Goal: Task Accomplishment & Management: Manage account settings

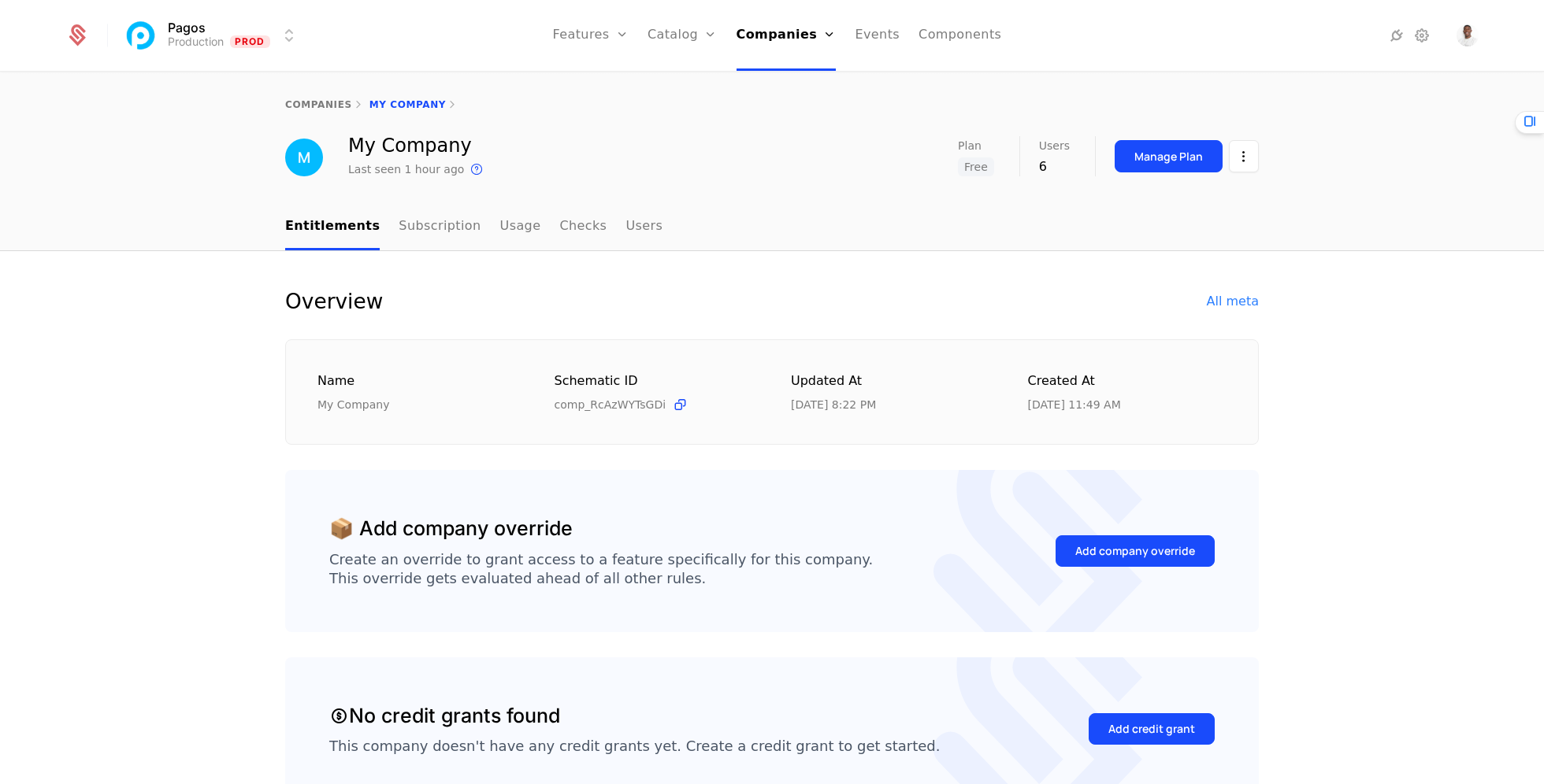
select select "***"
click at [625, 227] on link "Users" at bounding box center [643, 226] width 37 height 46
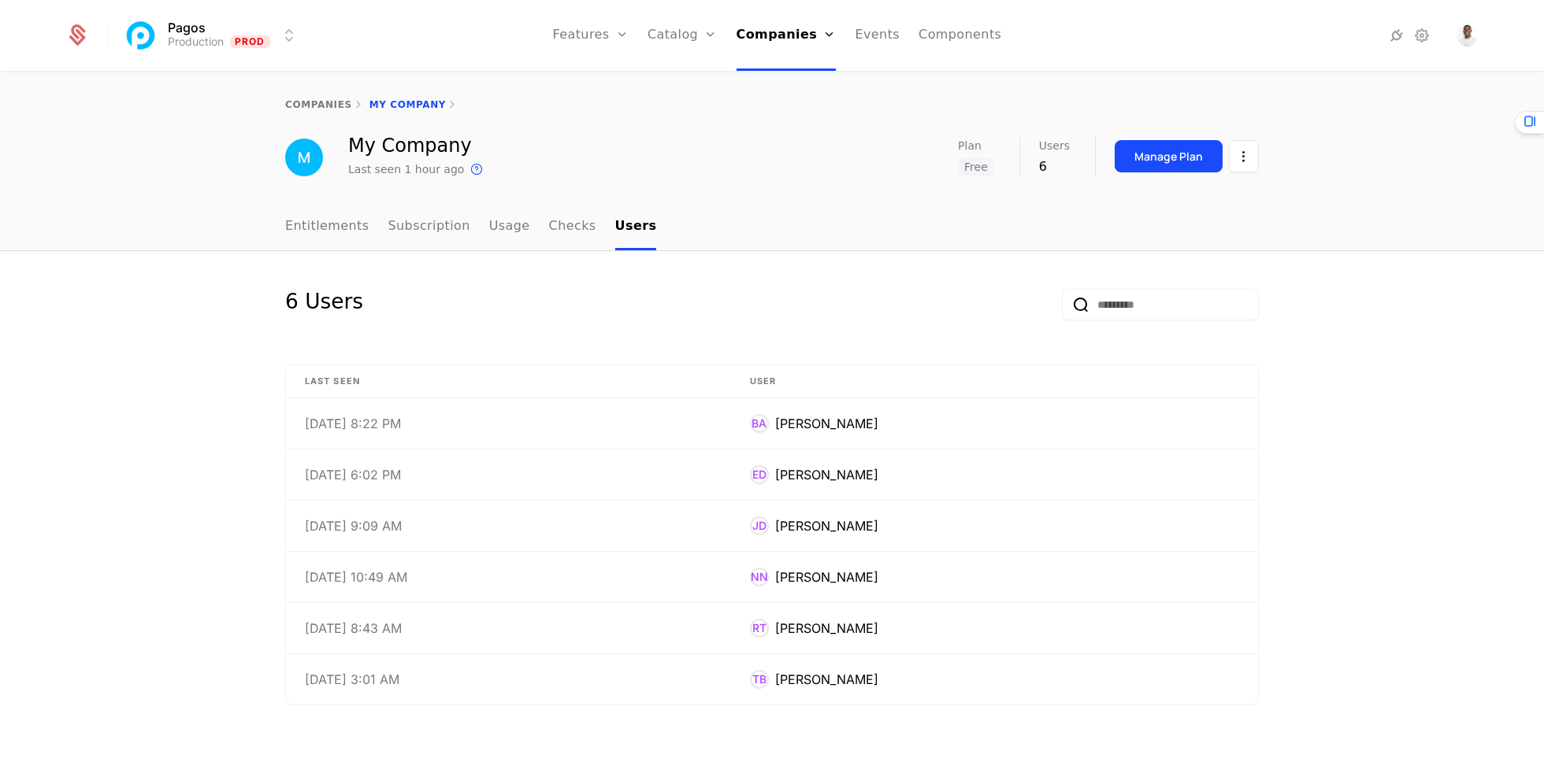
click at [333, 227] on link "Entitlements" at bounding box center [326, 226] width 84 height 46
select select "***"
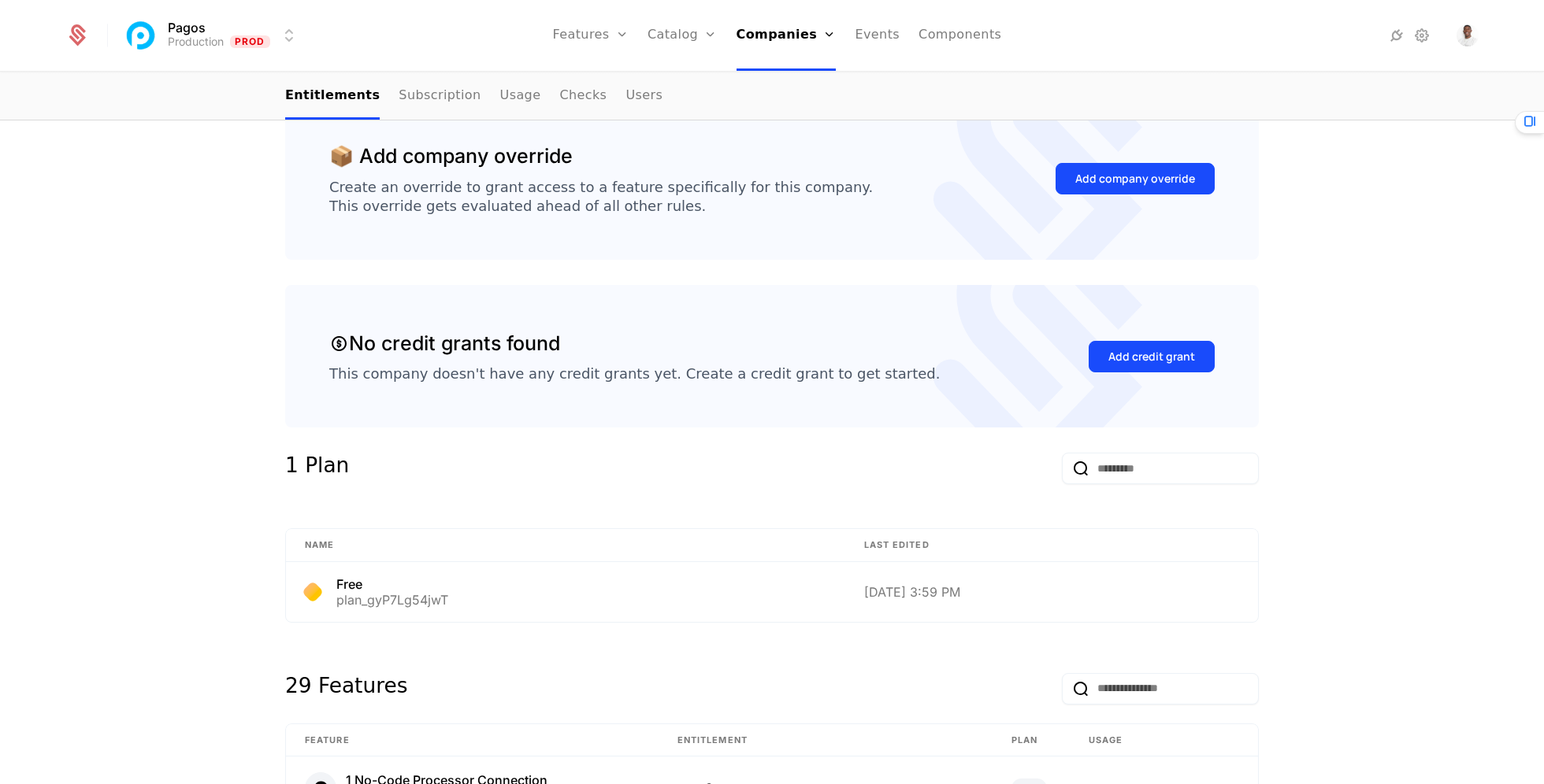
scroll to position [378, 0]
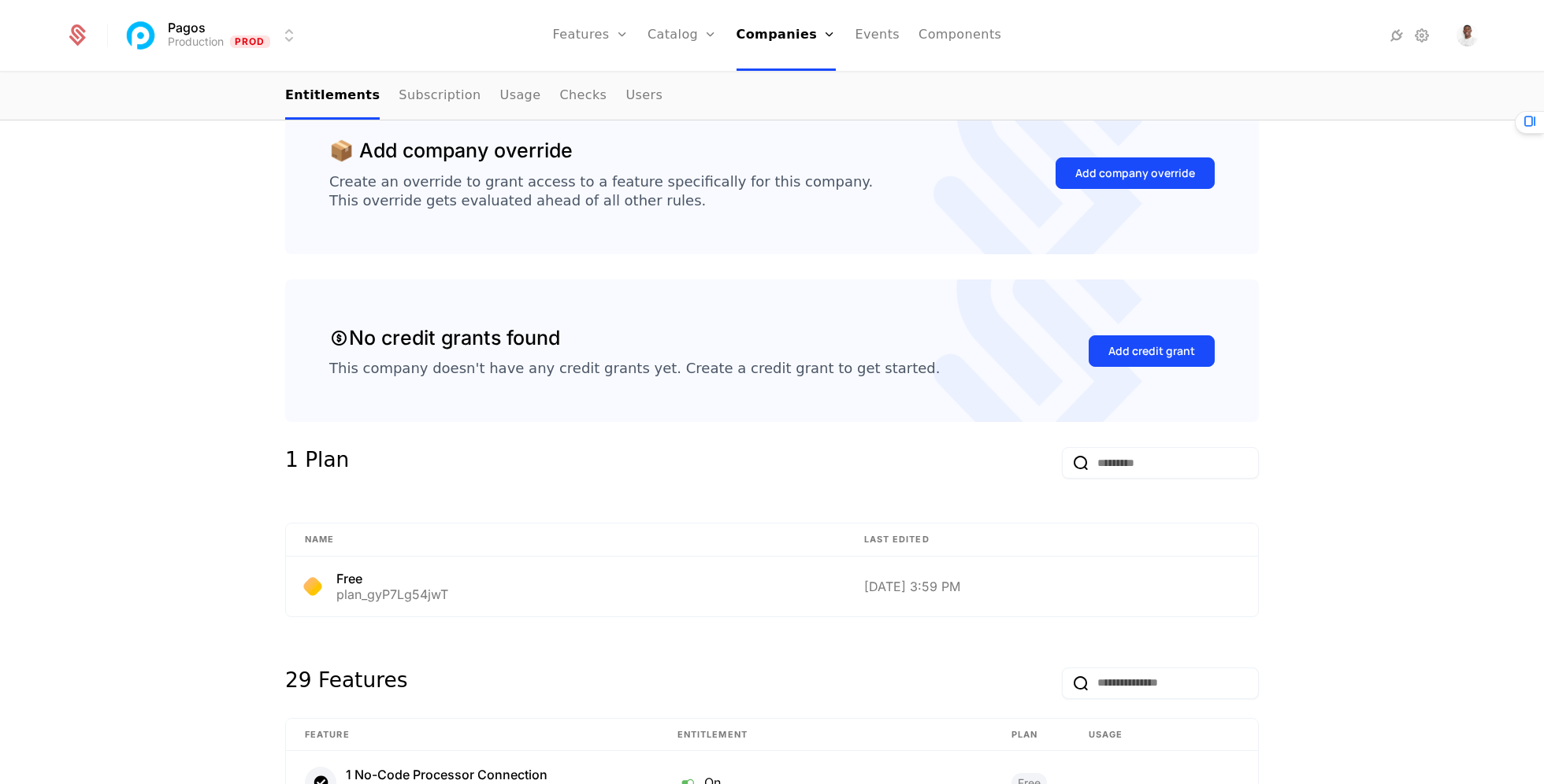
click at [1142, 160] on button "Add company override" at bounding box center [1135, 172] width 159 height 31
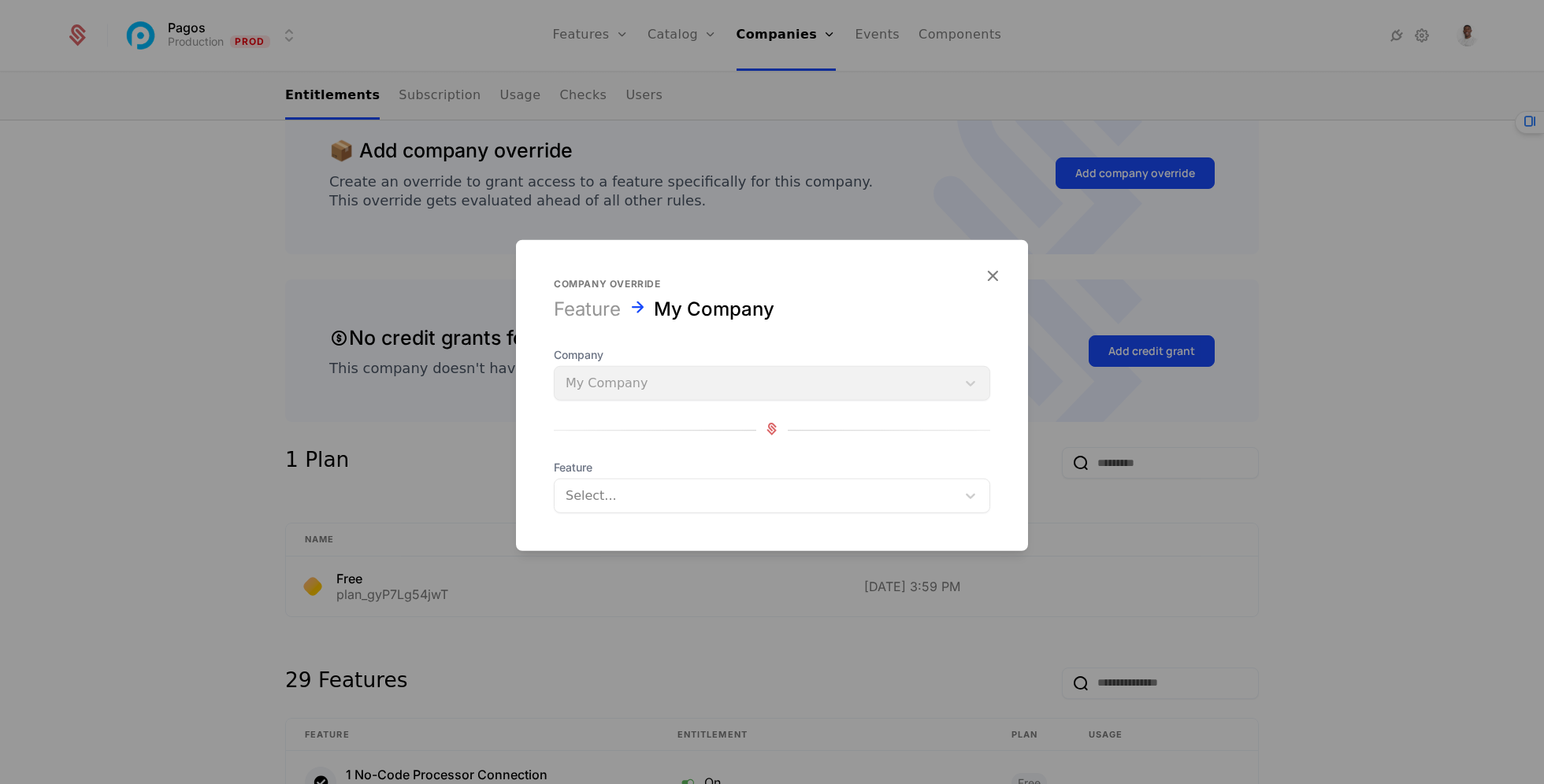
click at [762, 473] on span "Feature" at bounding box center [771, 467] width 436 height 16
click at [739, 490] on div at bounding box center [755, 496] width 380 height 22
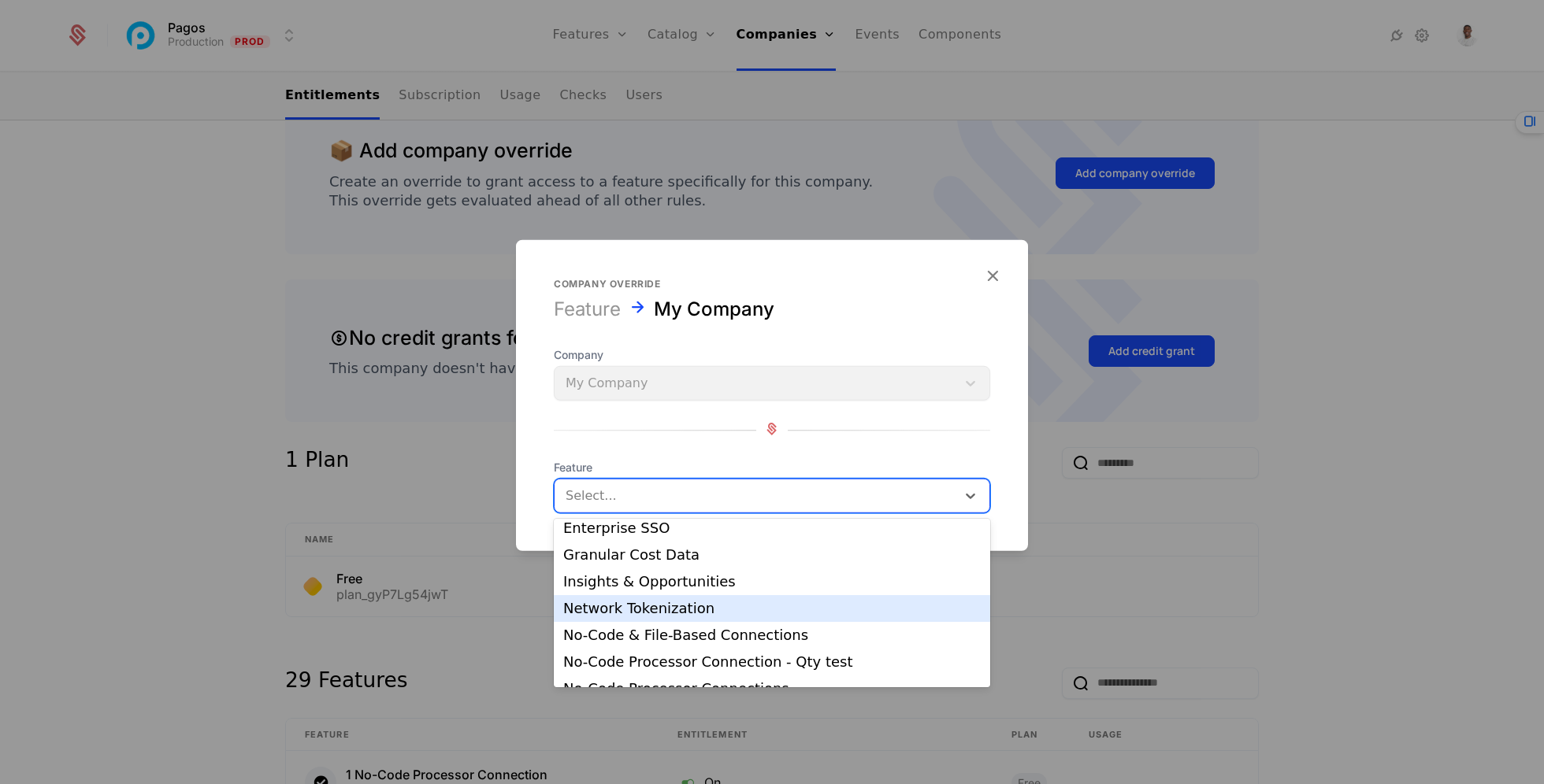
scroll to position [527, 0]
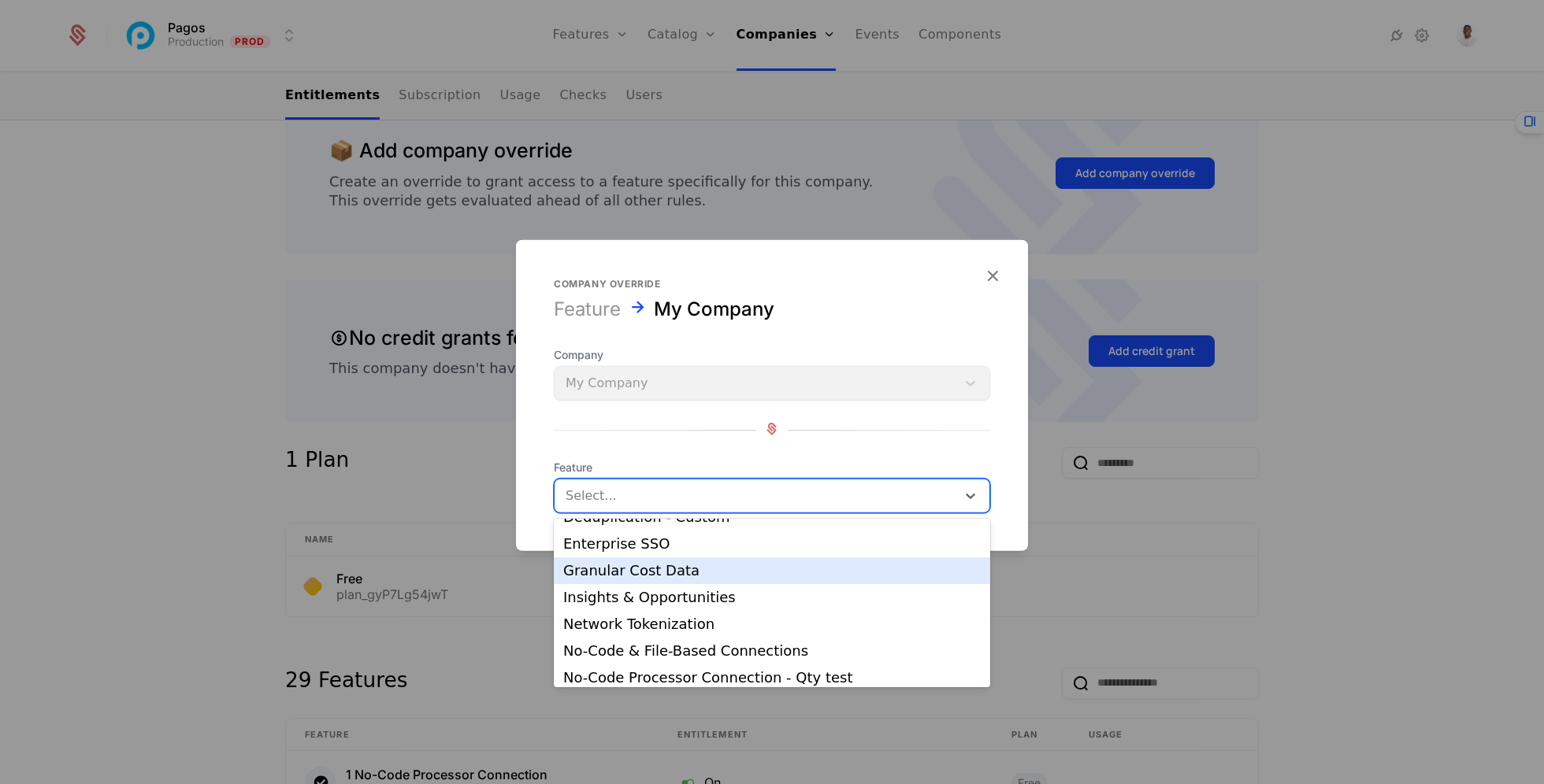
click at [679, 566] on div "Granular Cost Data" at bounding box center [771, 570] width 418 height 14
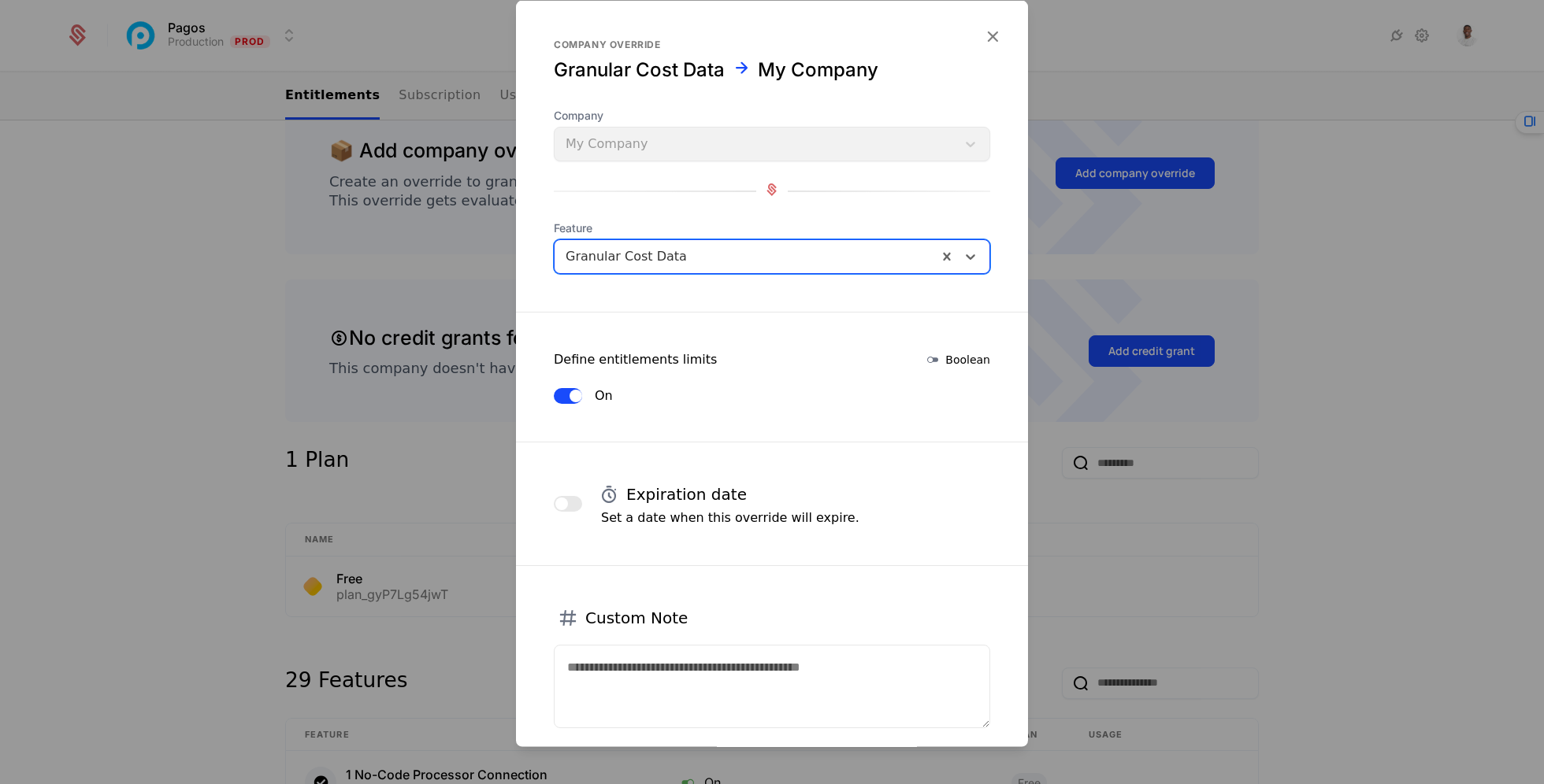
scroll to position [90, 0]
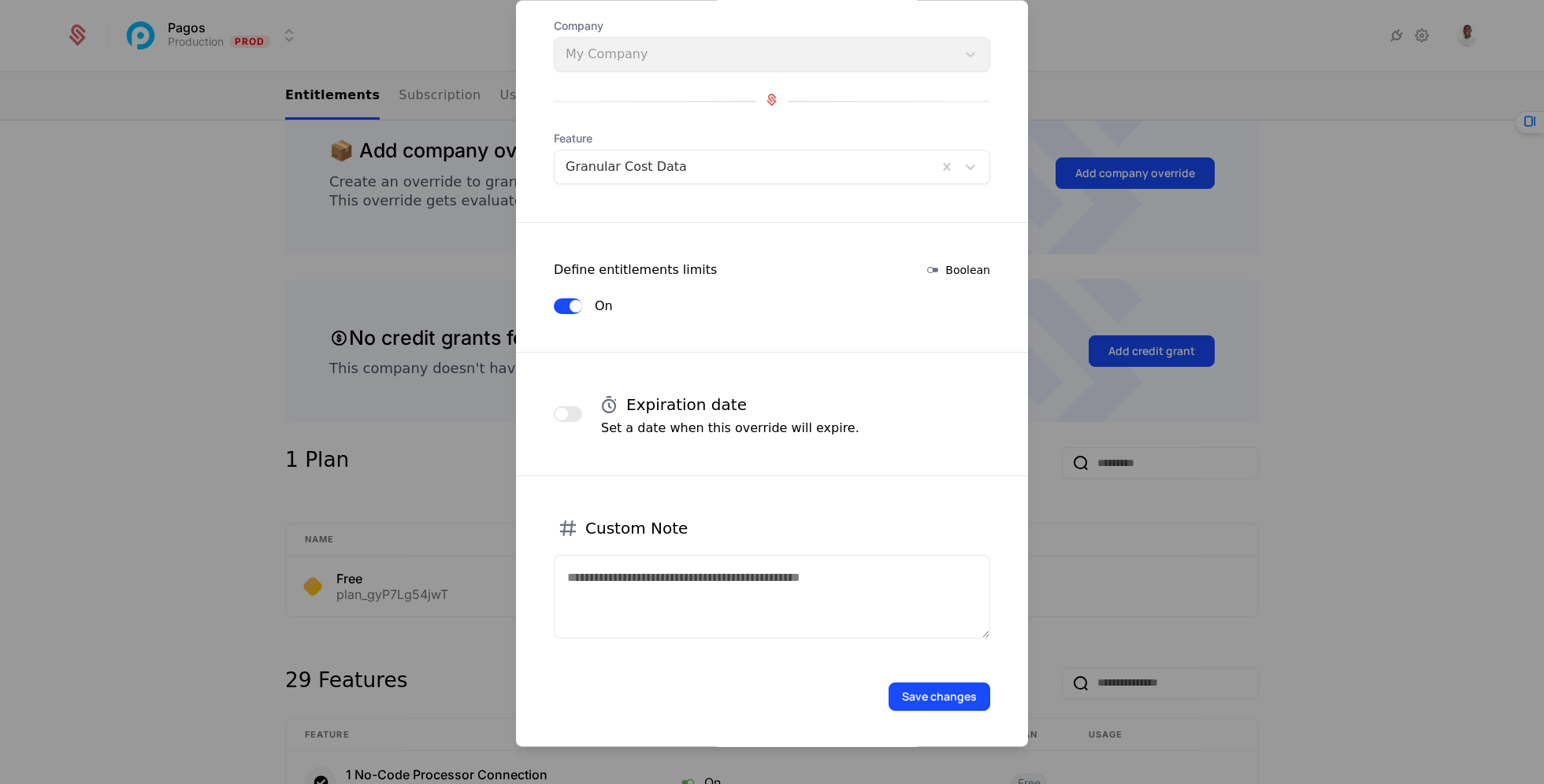
click at [927, 691] on button "Save changes" at bounding box center [939, 696] width 102 height 28
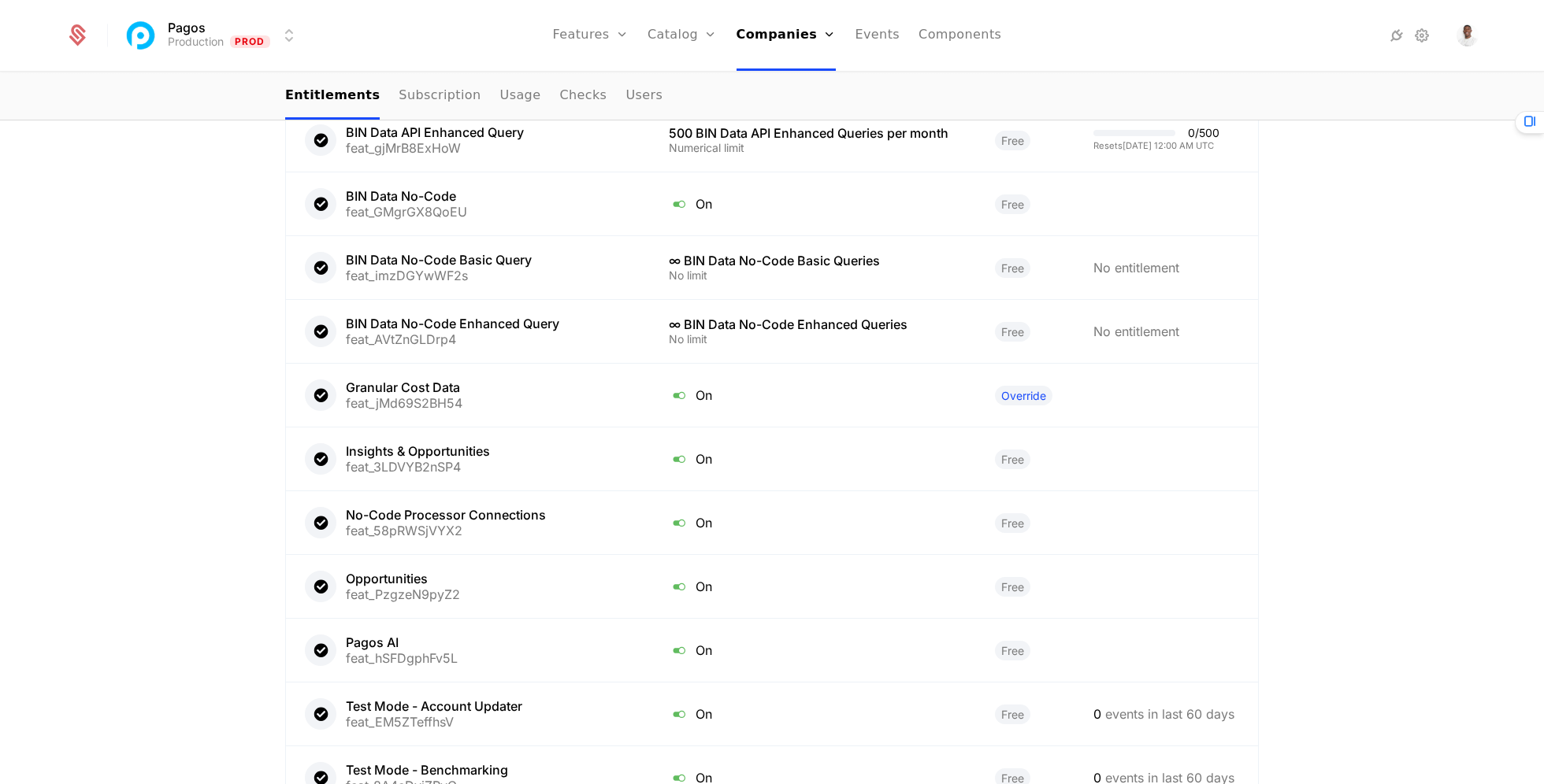
scroll to position [1415, 0]
click at [666, 29] on link "Catalog" at bounding box center [682, 35] width 70 height 71
select select "***"
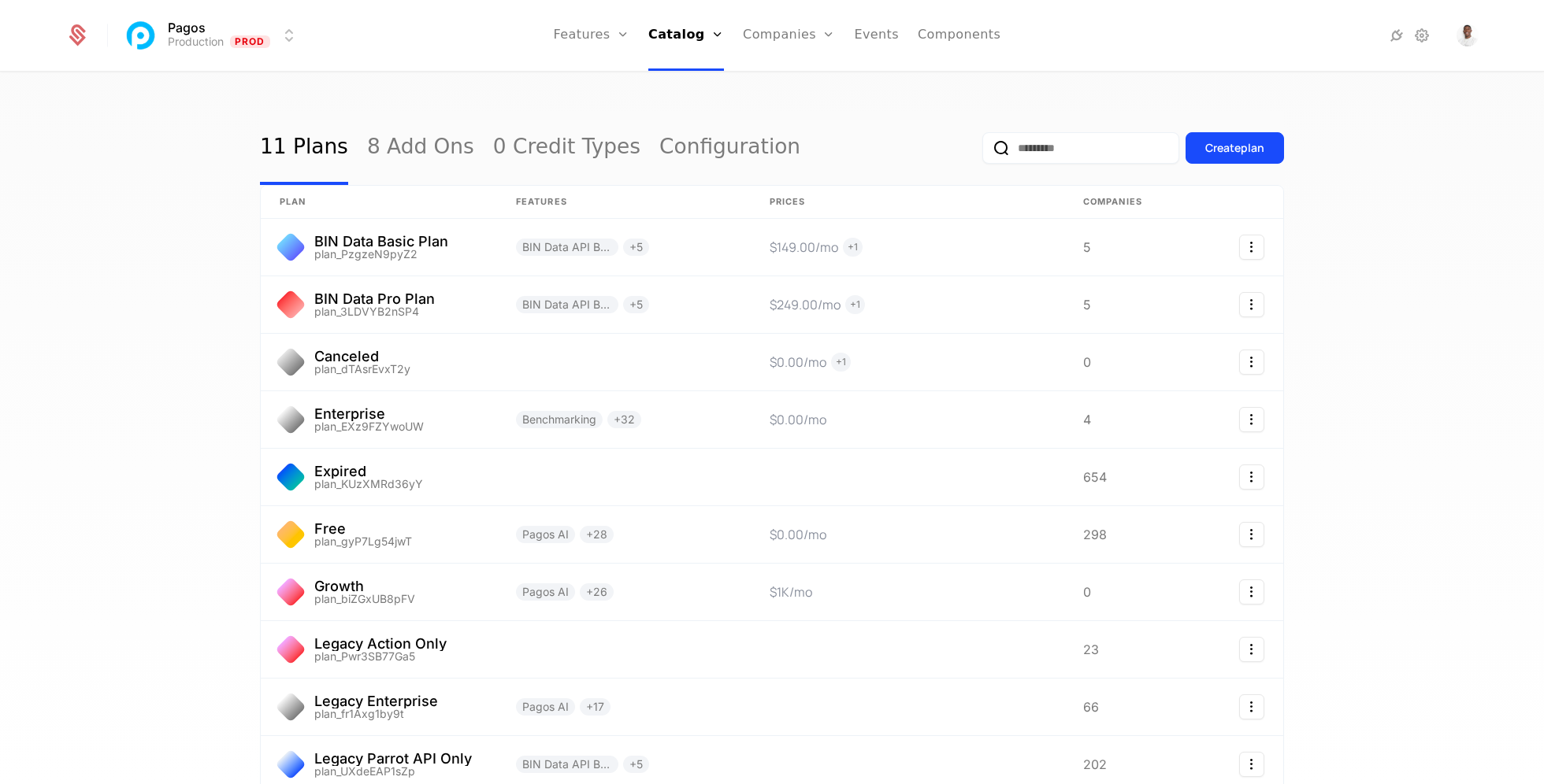
click at [682, 84] on link "Plans" at bounding box center [708, 76] width 81 height 12
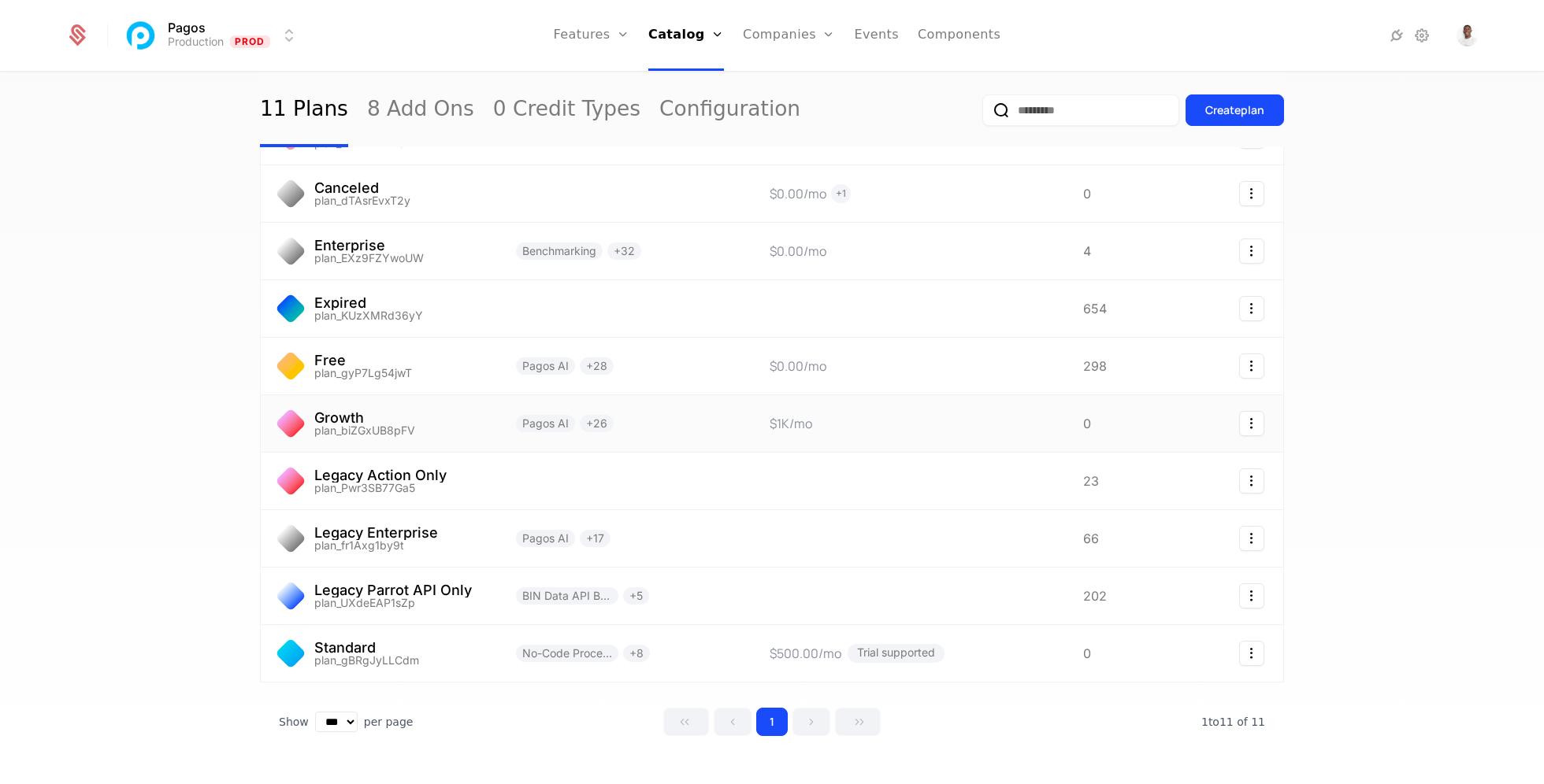
scroll to position [172, 0]
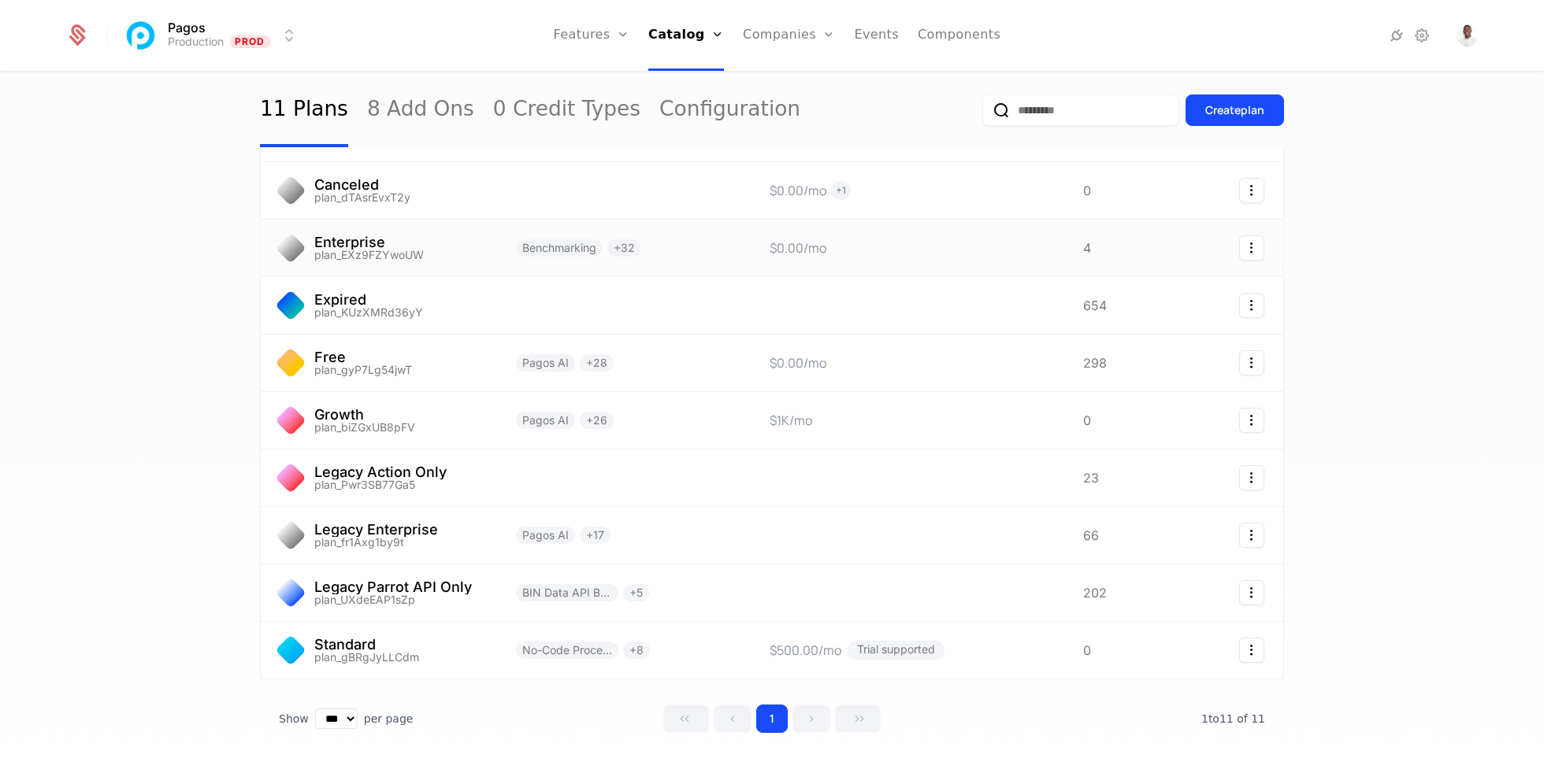
click at [686, 234] on link at bounding box center [623, 248] width 254 height 57
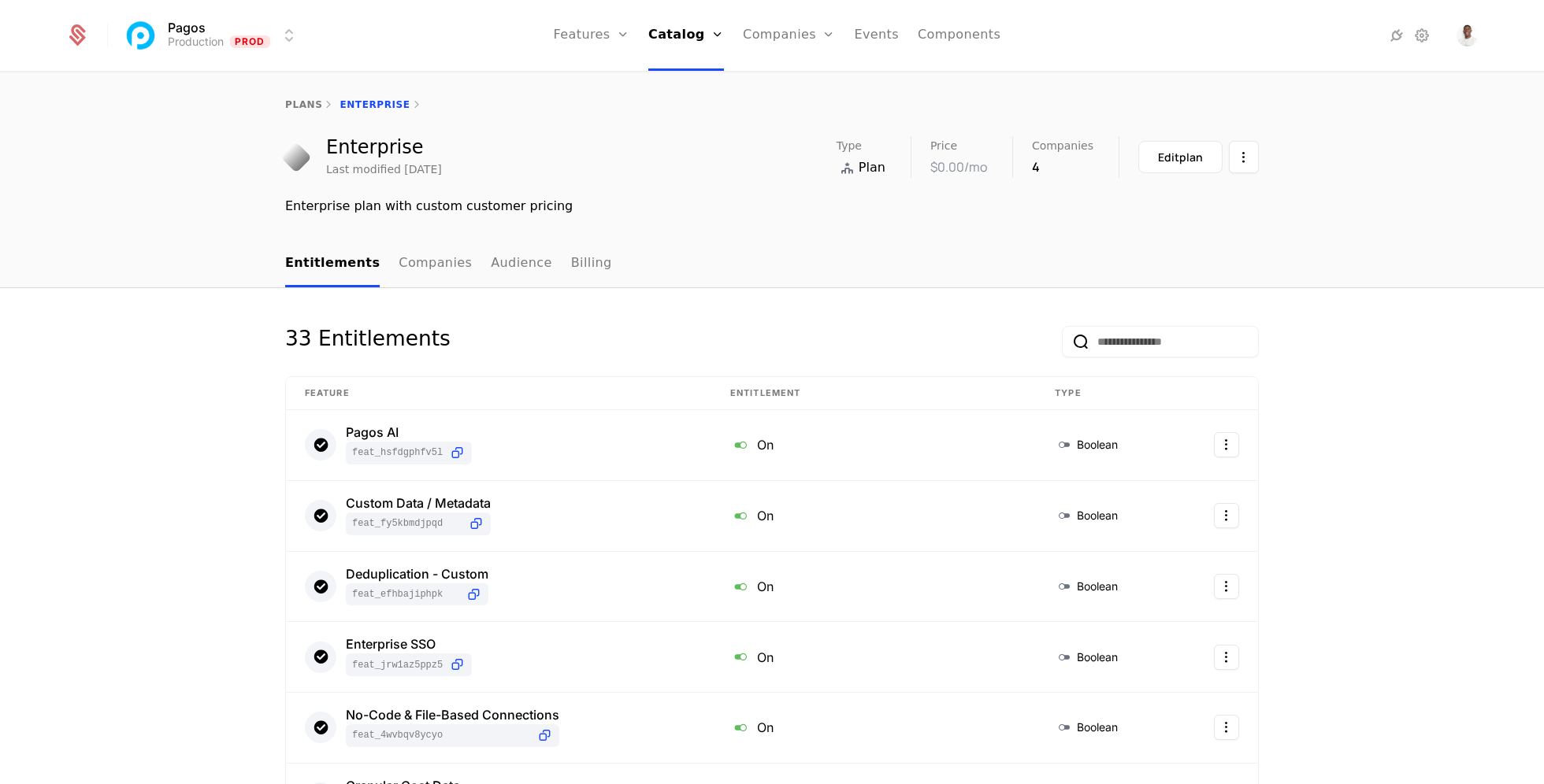
select select "***"
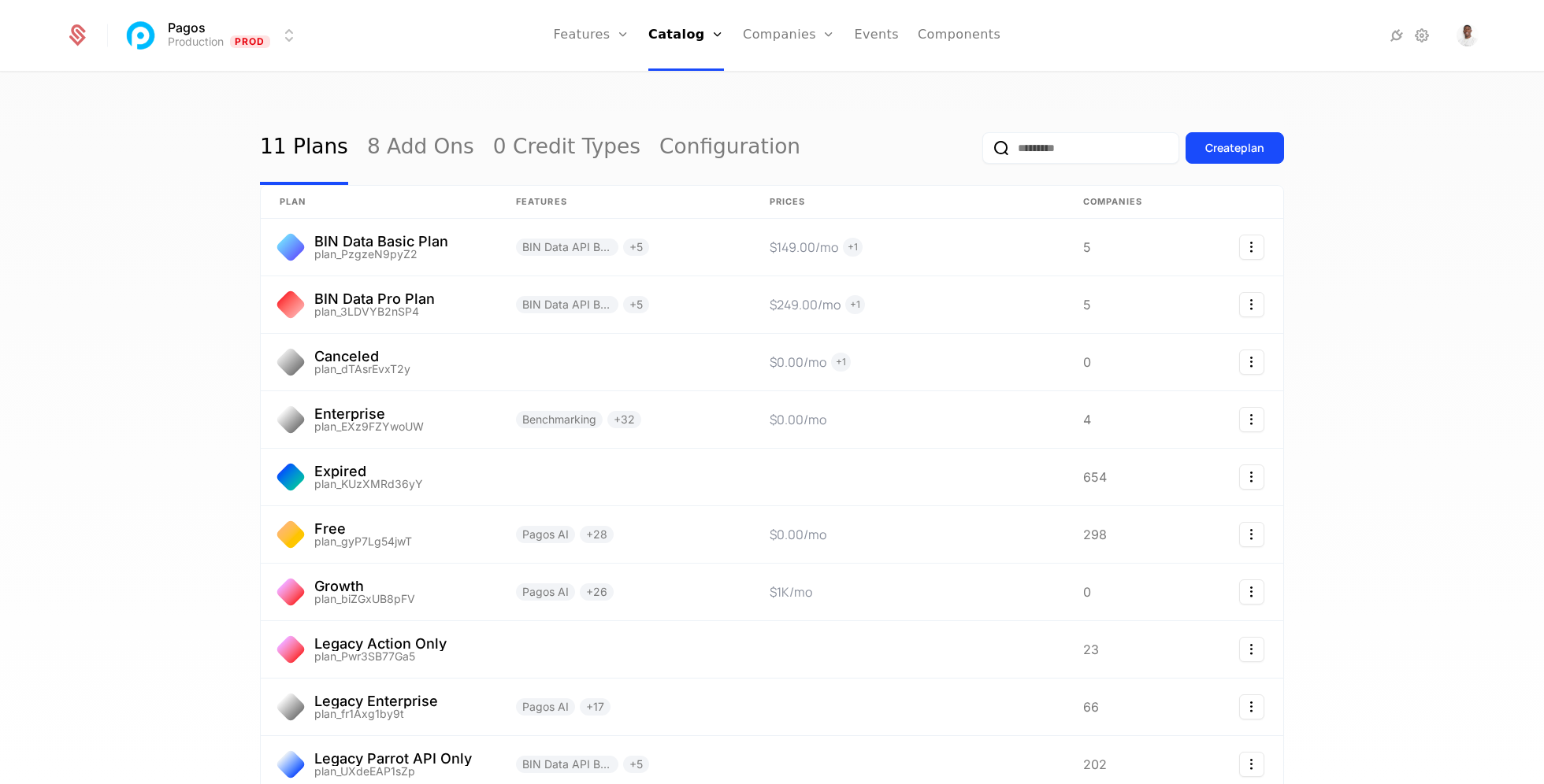
select select "***"
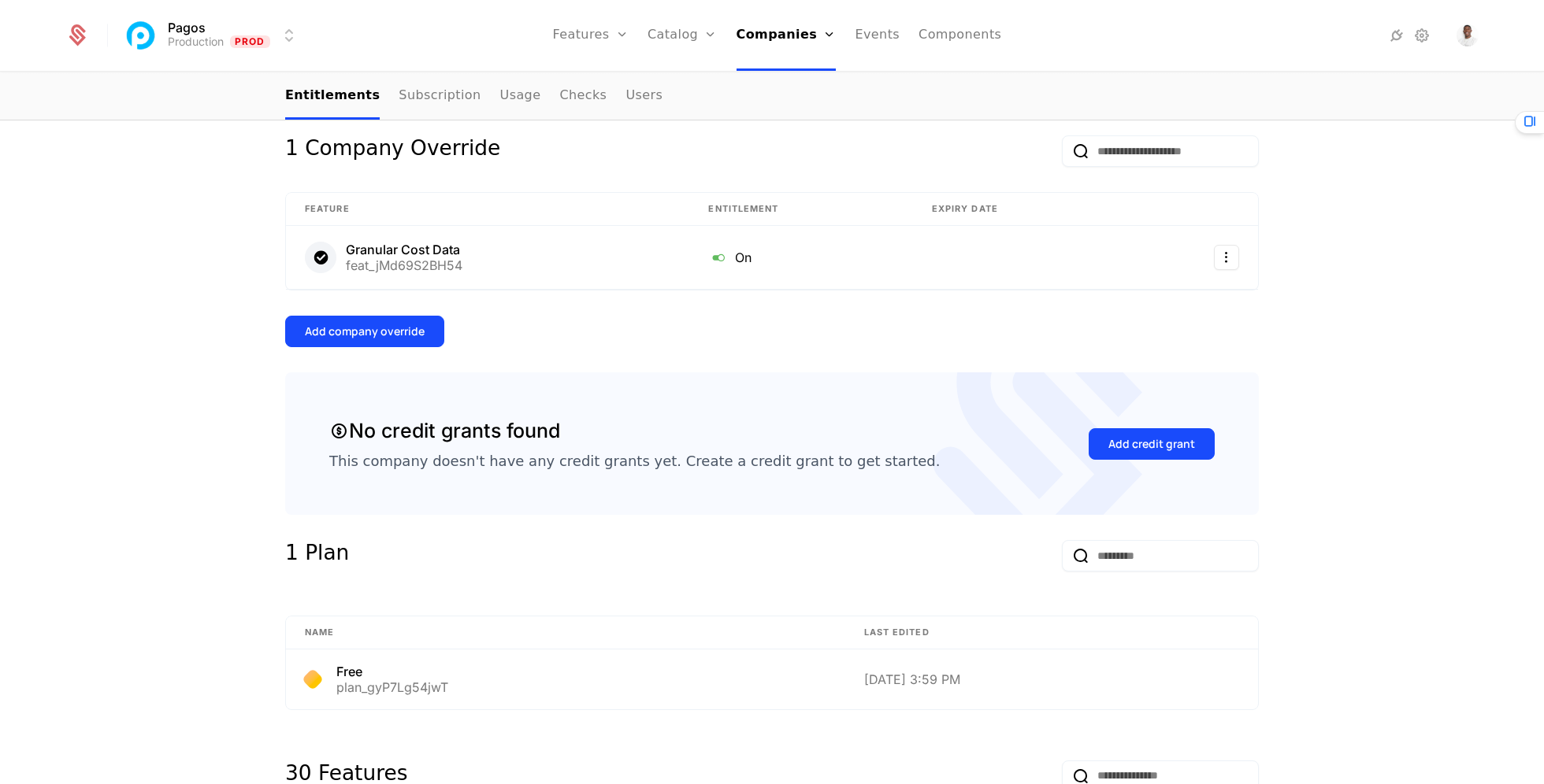
scroll to position [353, 0]
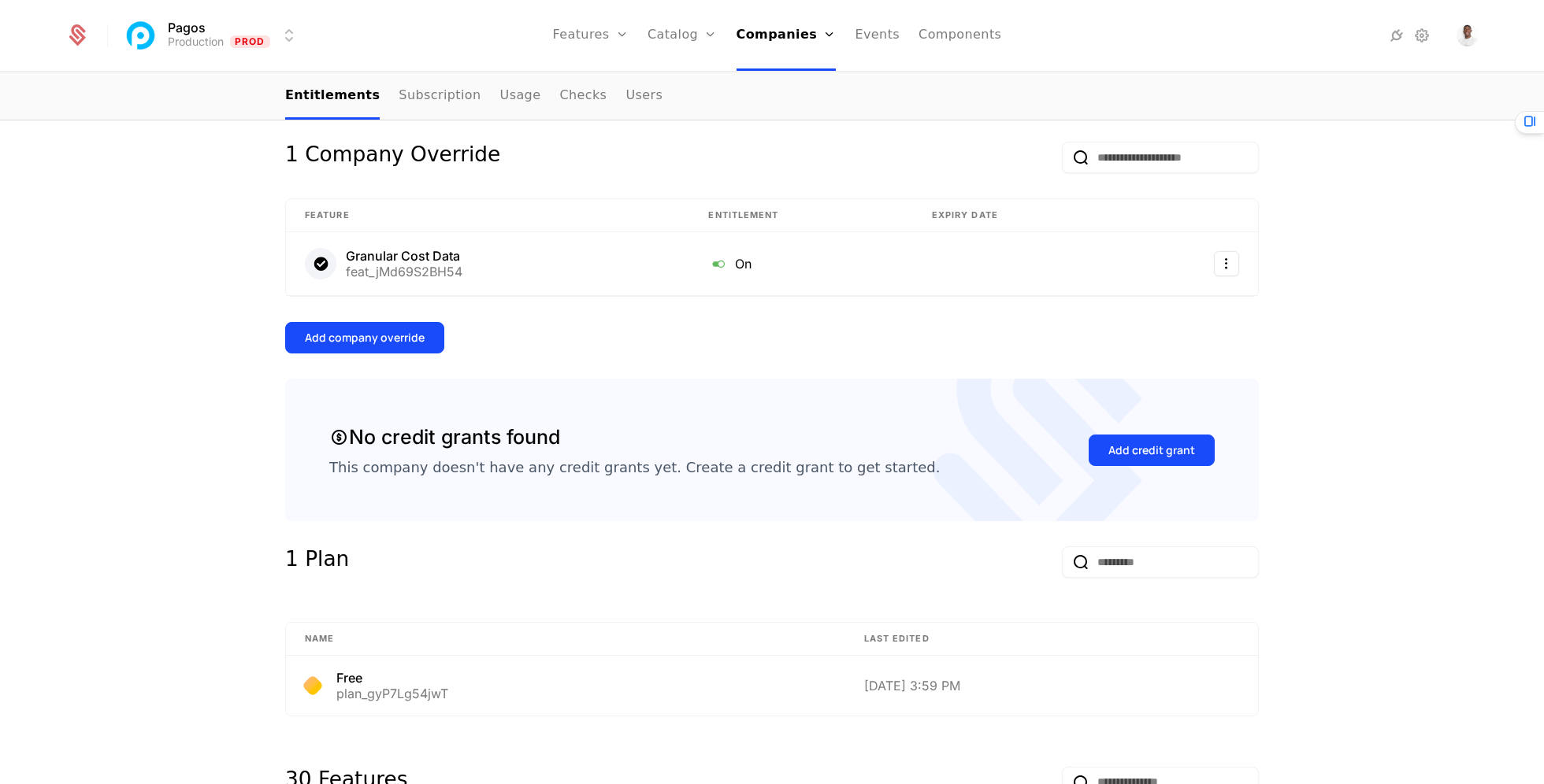
click at [432, 334] on button "Add company override" at bounding box center [364, 337] width 159 height 31
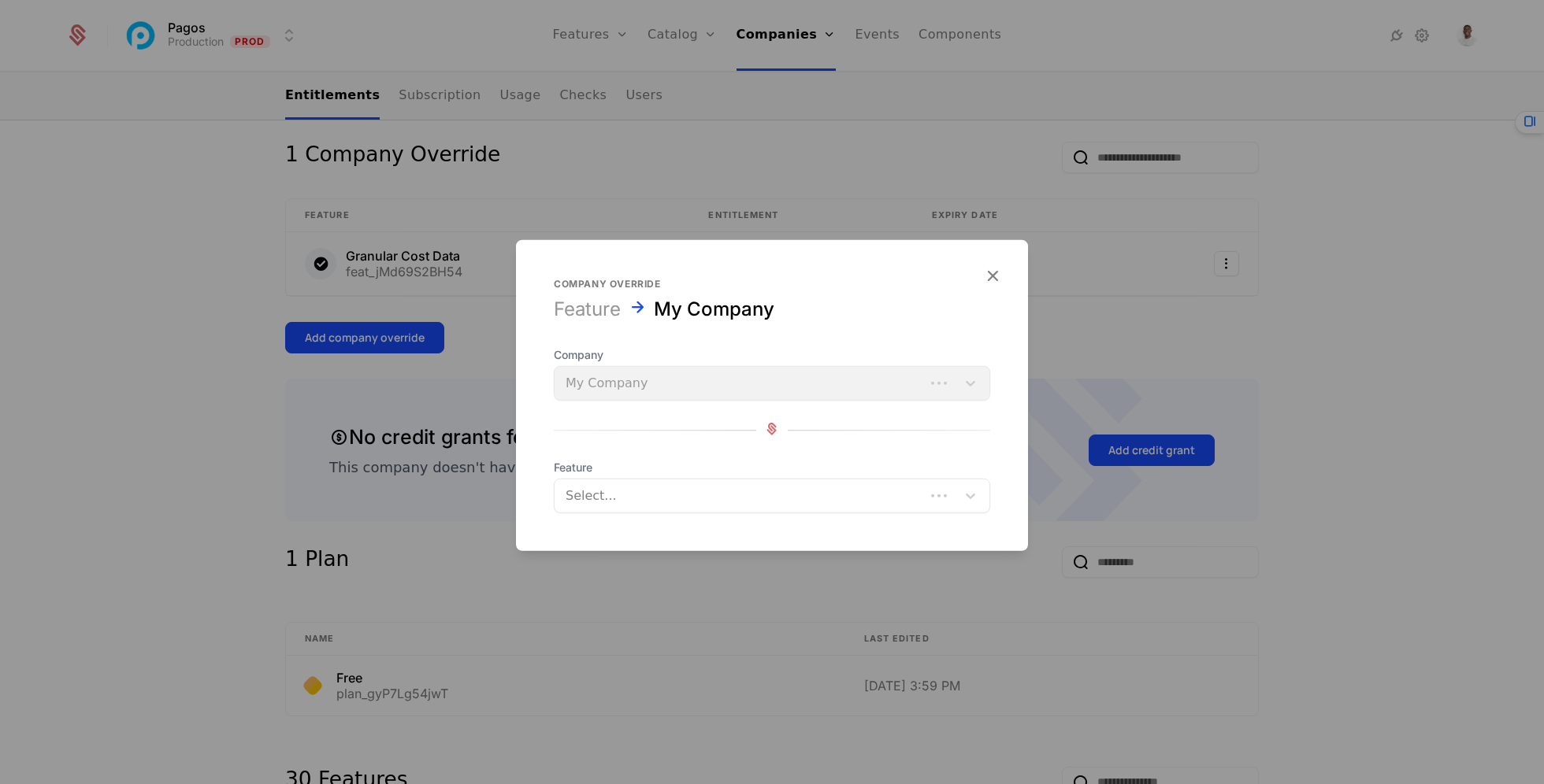
click at [702, 491] on div at bounding box center [739, 496] width 348 height 22
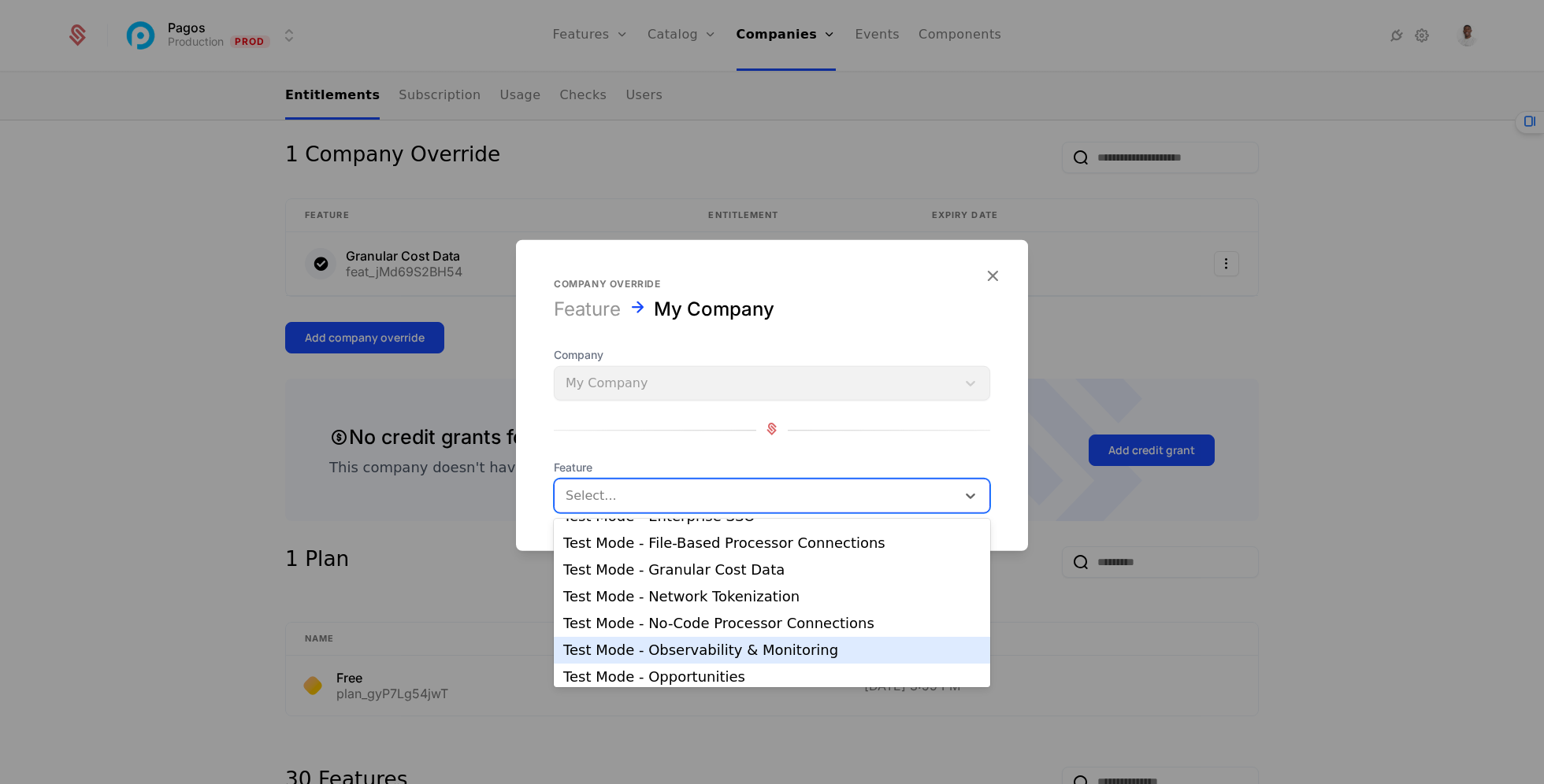
scroll to position [1170, 0]
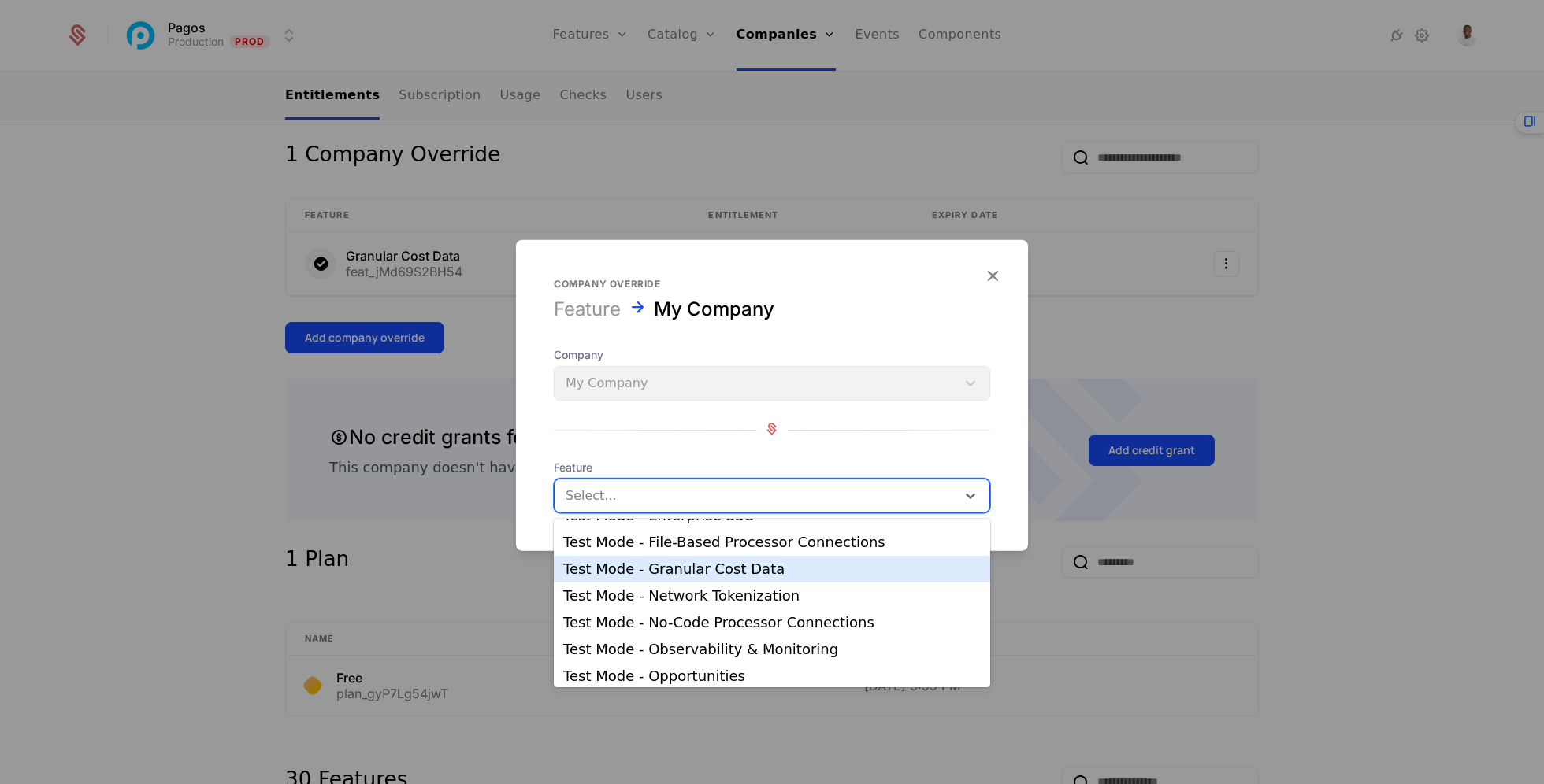
click at [726, 577] on div "Test Mode - Granular Cost Data" at bounding box center [771, 569] width 436 height 26
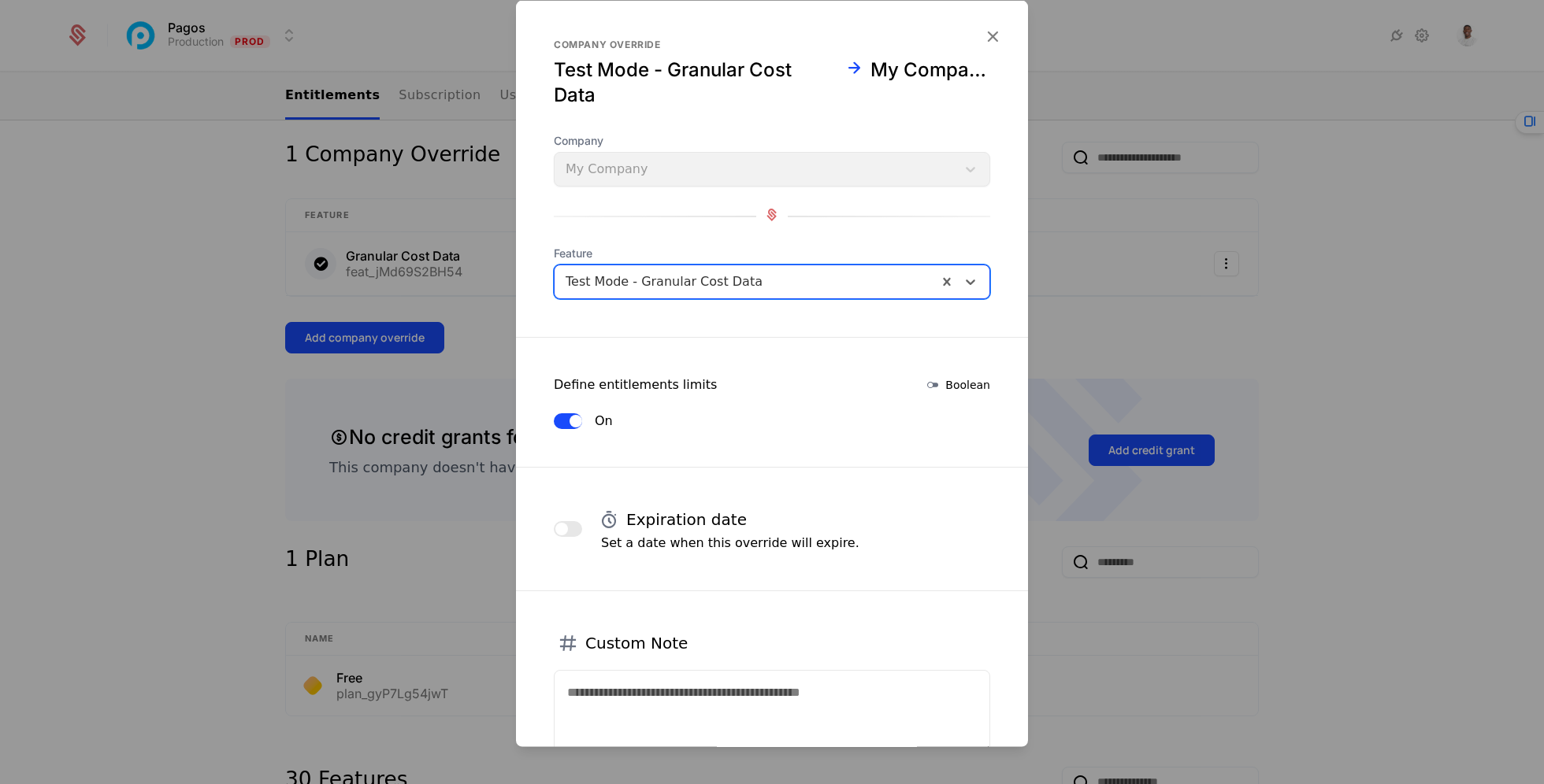
scroll to position [115, 0]
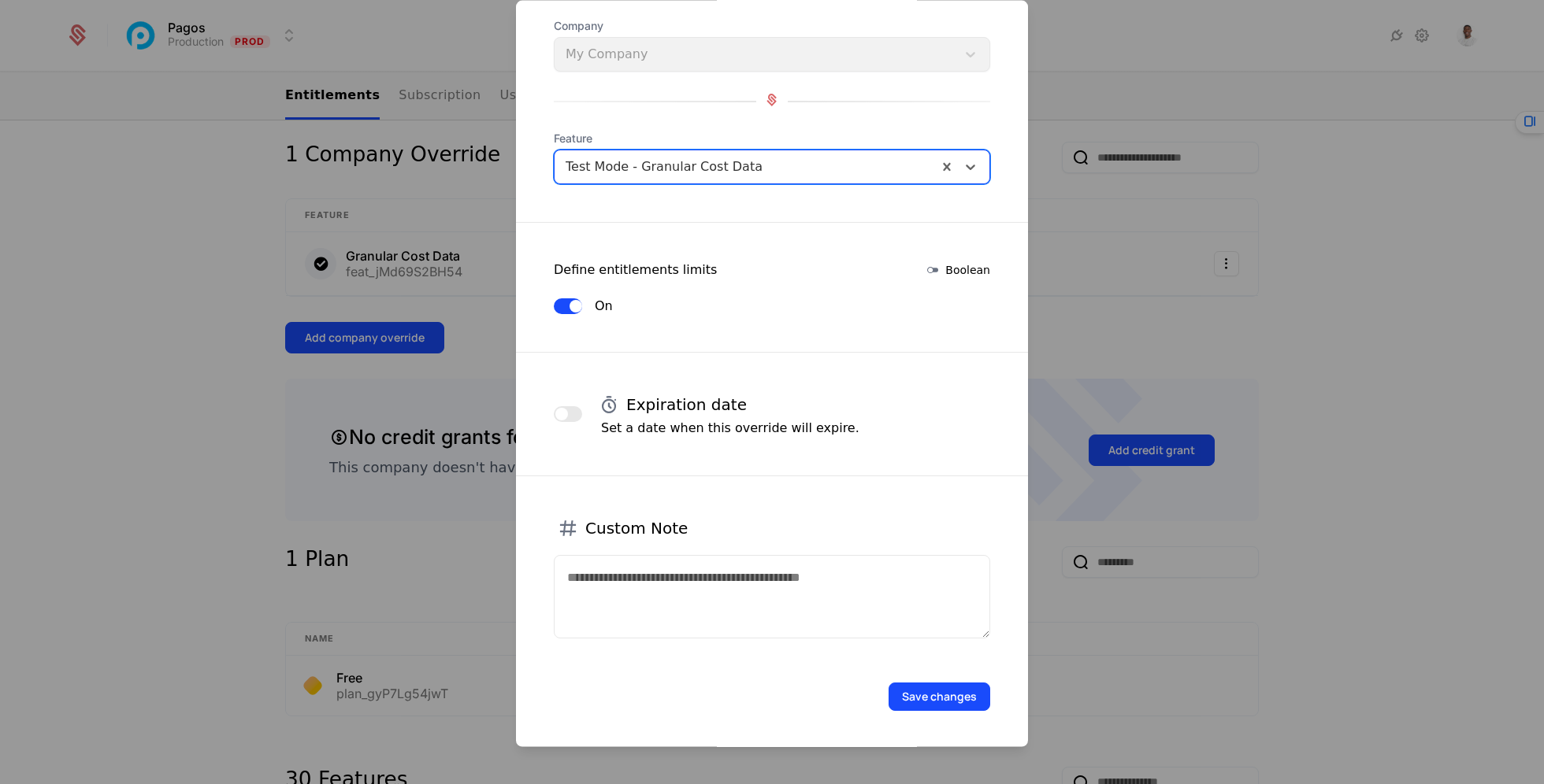
click at [902, 713] on form "Company override Test Mode - Granular Cost Data My Company Company My Company F…" at bounding box center [771, 318] width 512 height 863
click at [908, 702] on button "Save changes" at bounding box center [939, 696] width 102 height 28
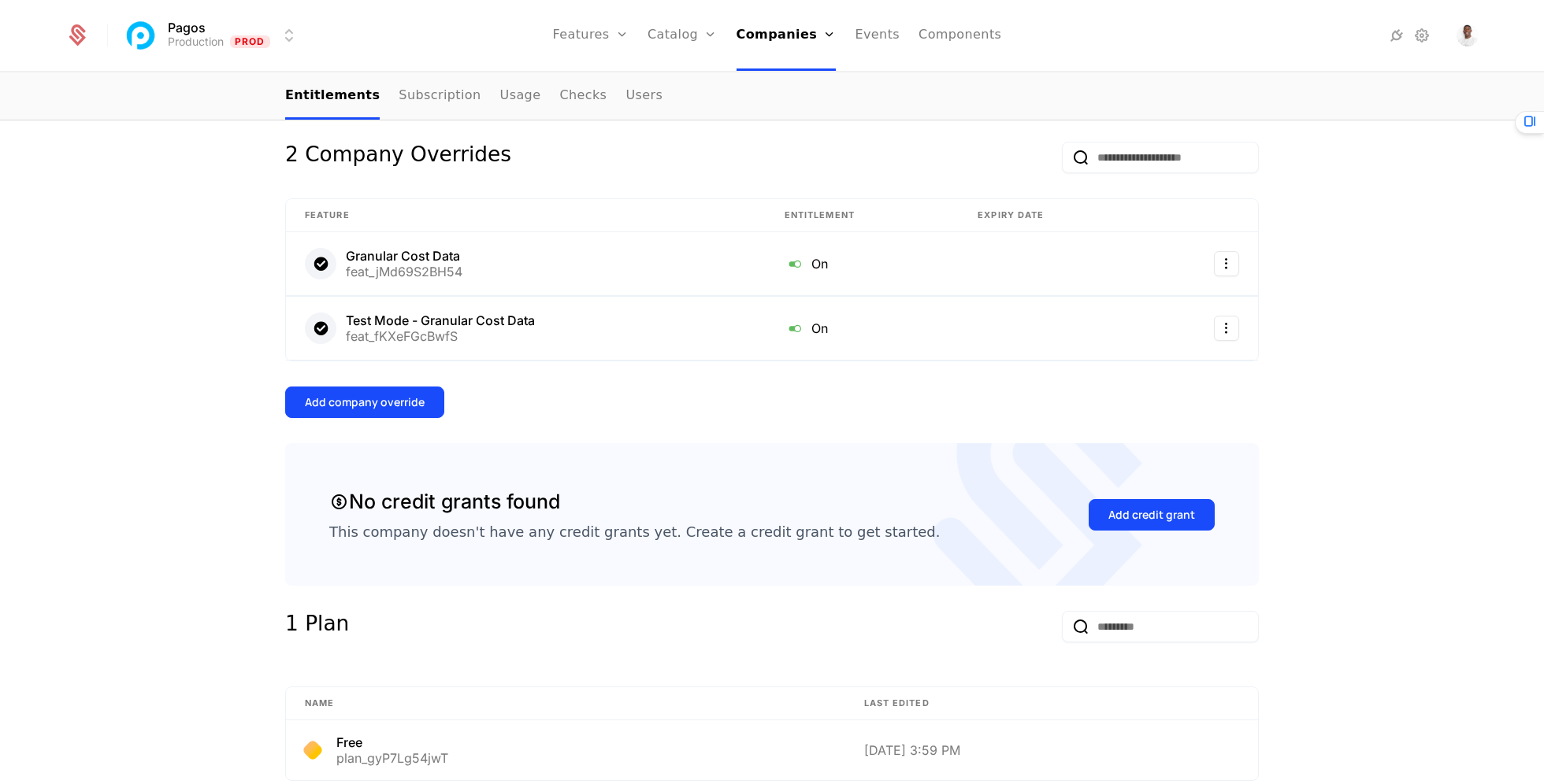
scroll to position [0, 0]
